Goal: Information Seeking & Learning: Learn about a topic

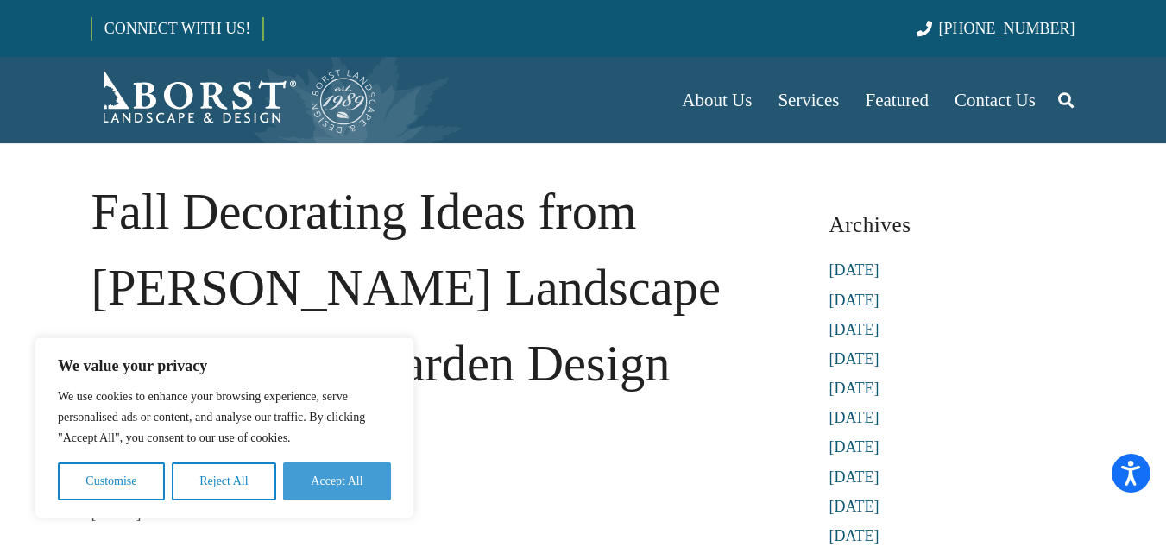
click at [363, 489] on button "Accept All" at bounding box center [337, 481] width 108 height 38
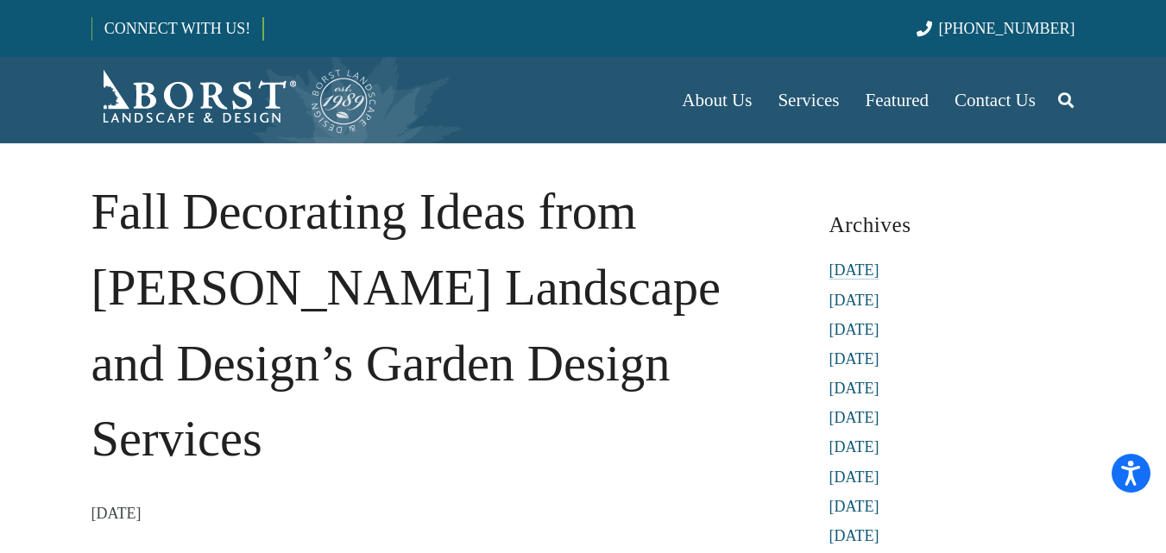
click at [863, 272] on link "[DATE]" at bounding box center [854, 269] width 50 height 17
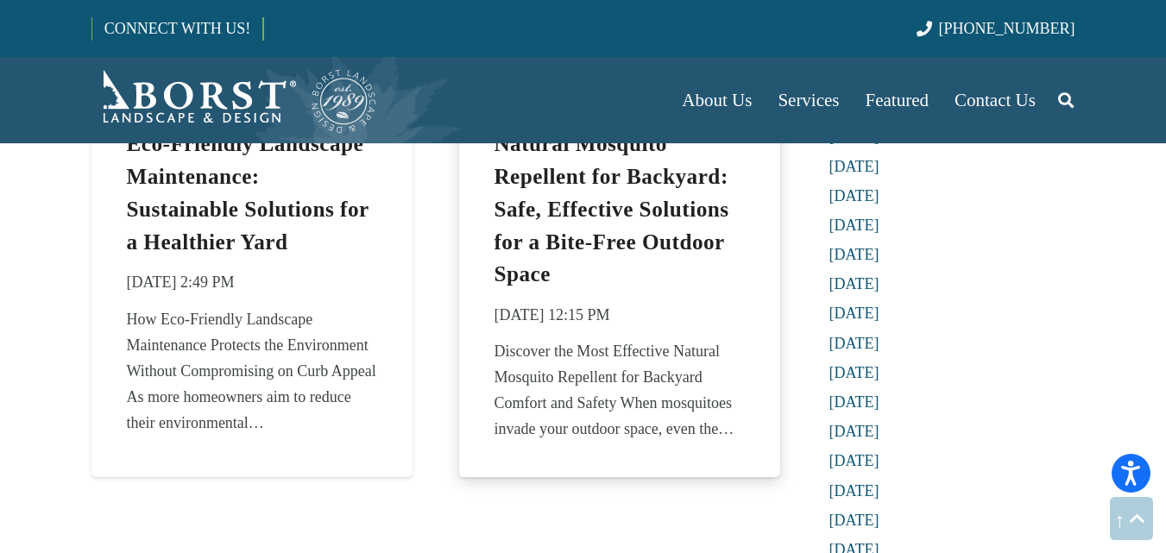
scroll to position [1553, 0]
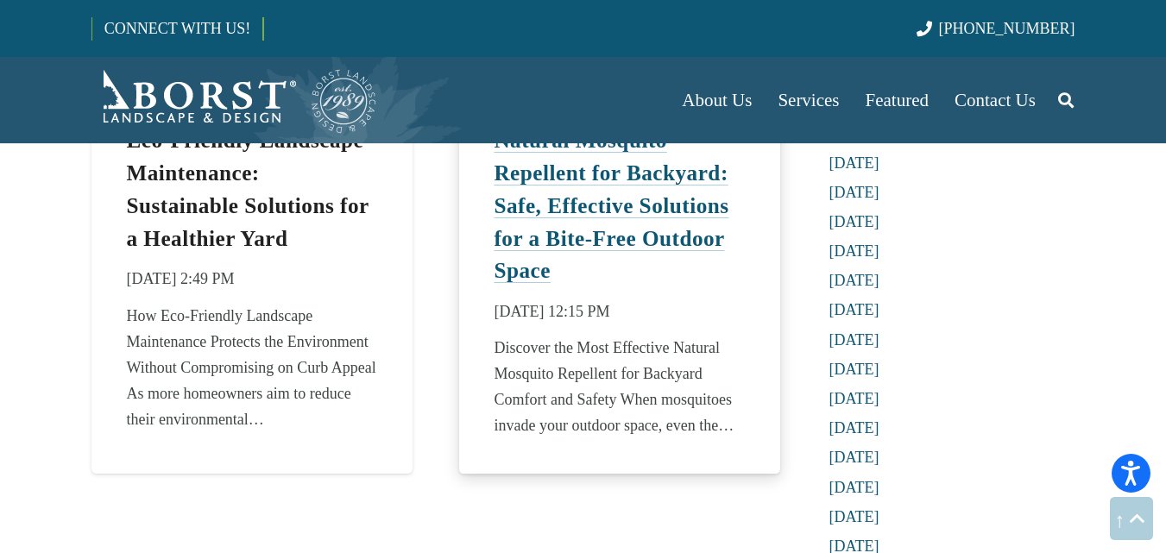
click at [545, 237] on link "Natural Mosquito Repellent for Backyard: Safe, Effective Solutions for a Bite-F…" at bounding box center [610, 206] width 235 height 154
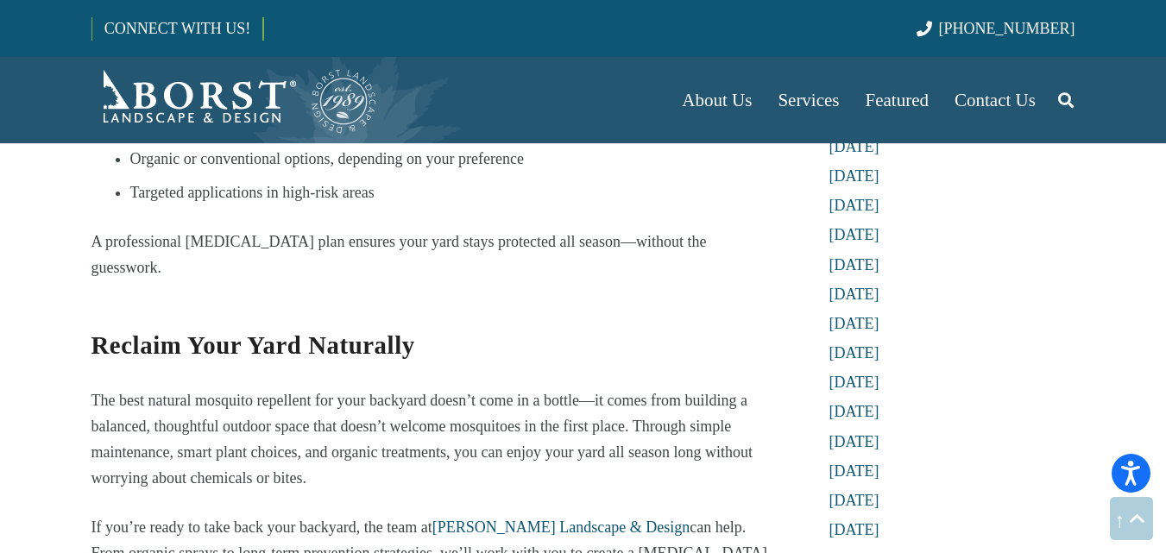
scroll to position [5780, 0]
